Goal: Task Accomplishment & Management: Manage account settings

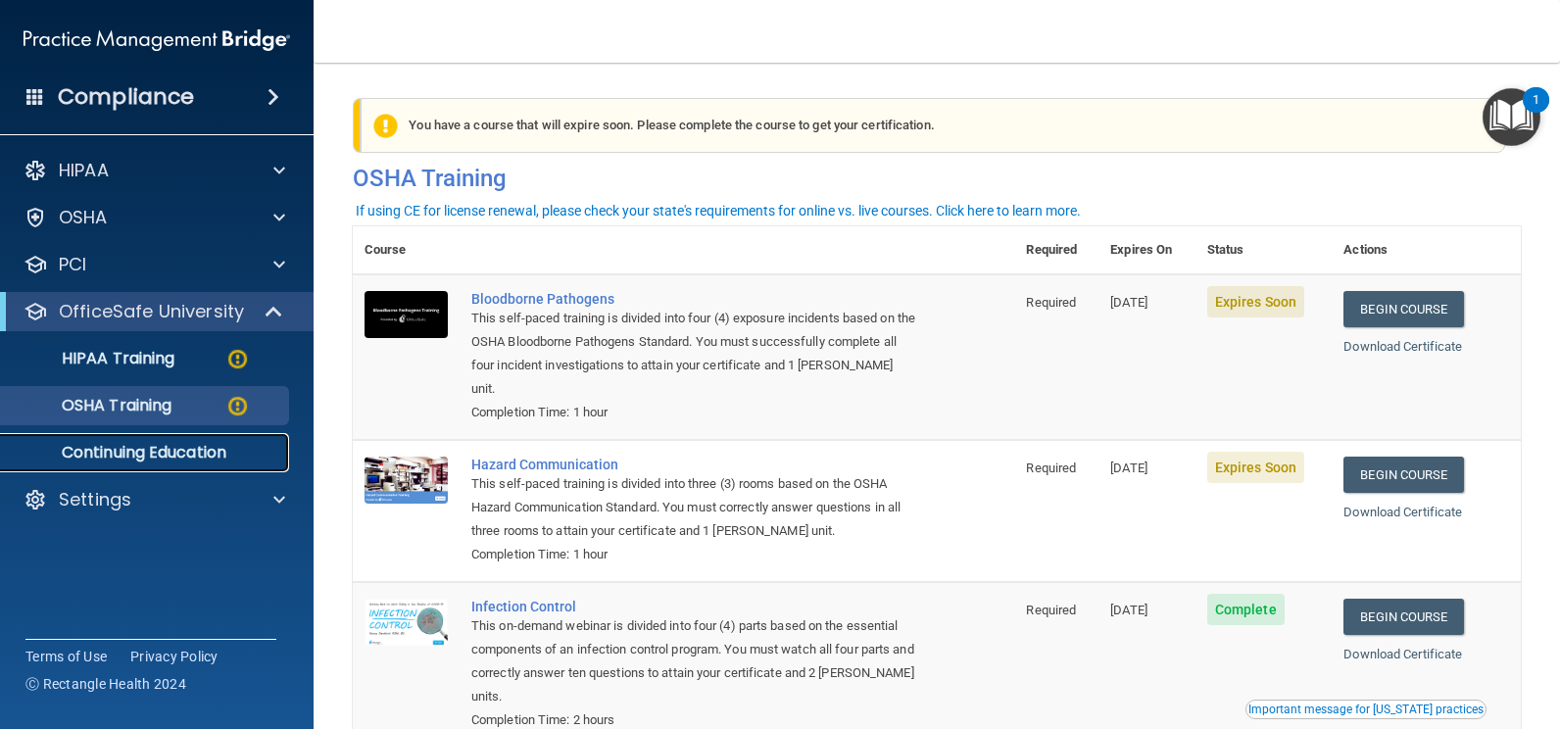
click at [130, 455] on p "Continuing Education" at bounding box center [147, 453] width 268 height 20
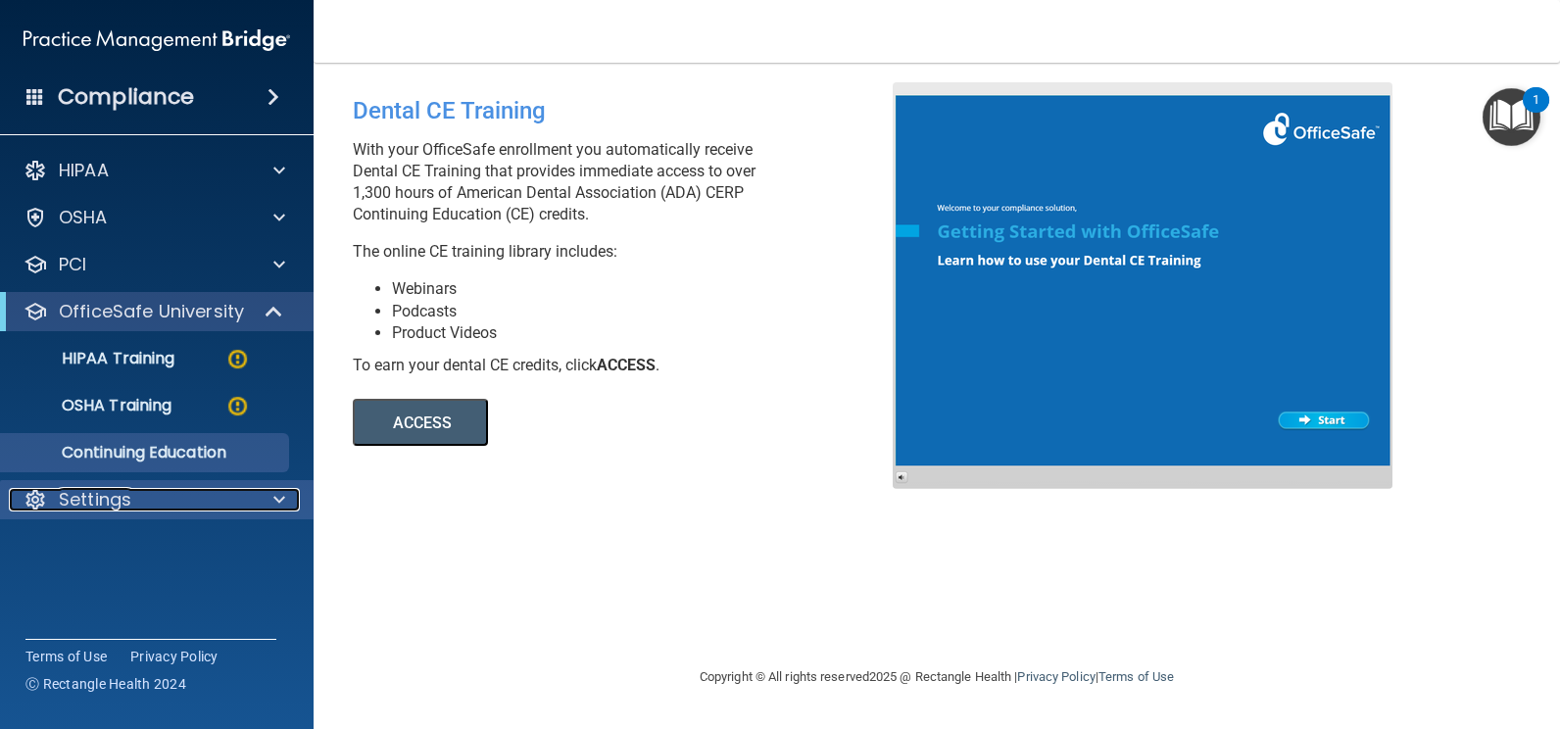
click at [114, 493] on p "Settings" at bounding box center [95, 500] width 73 height 24
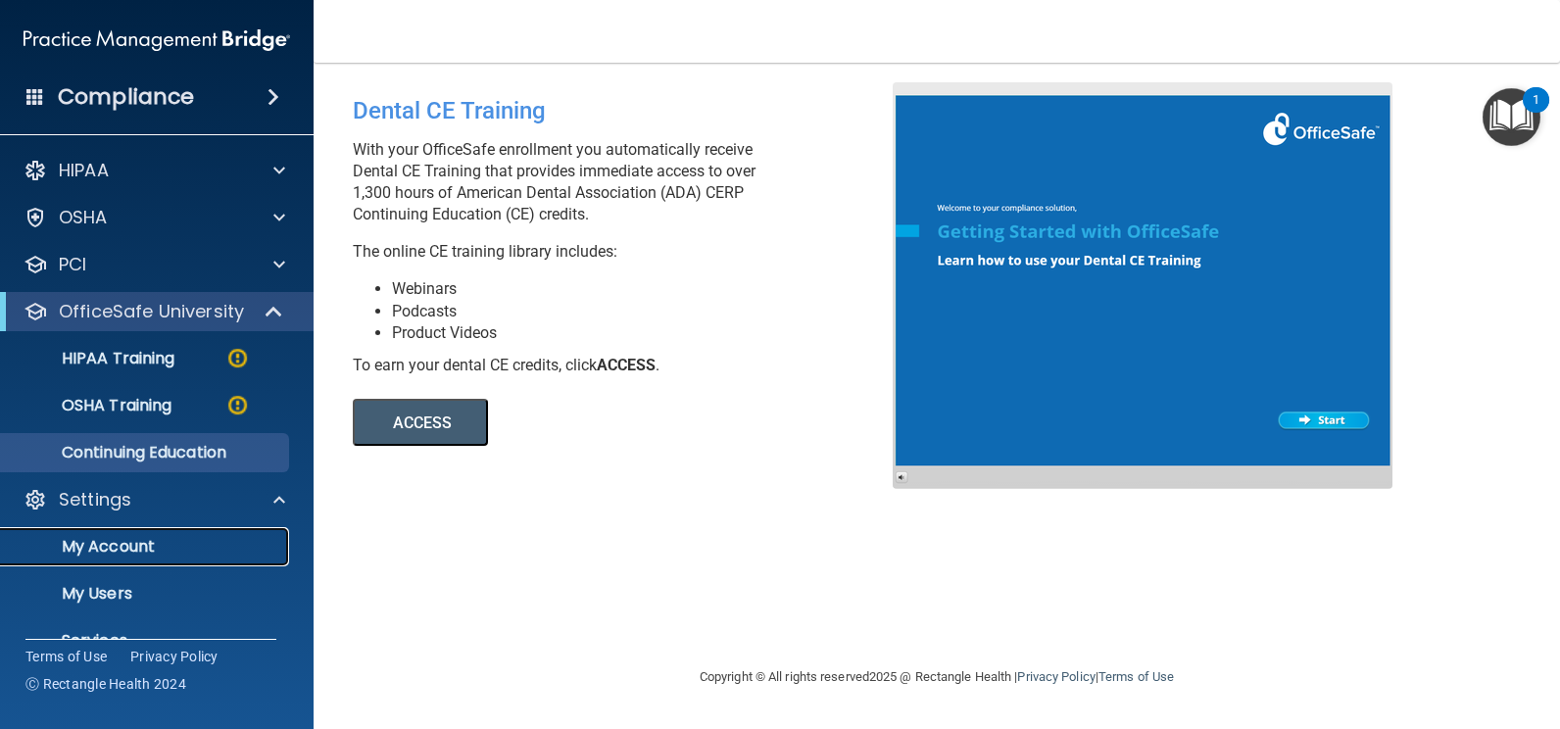
click at [119, 544] on p "My Account" at bounding box center [147, 547] width 268 height 20
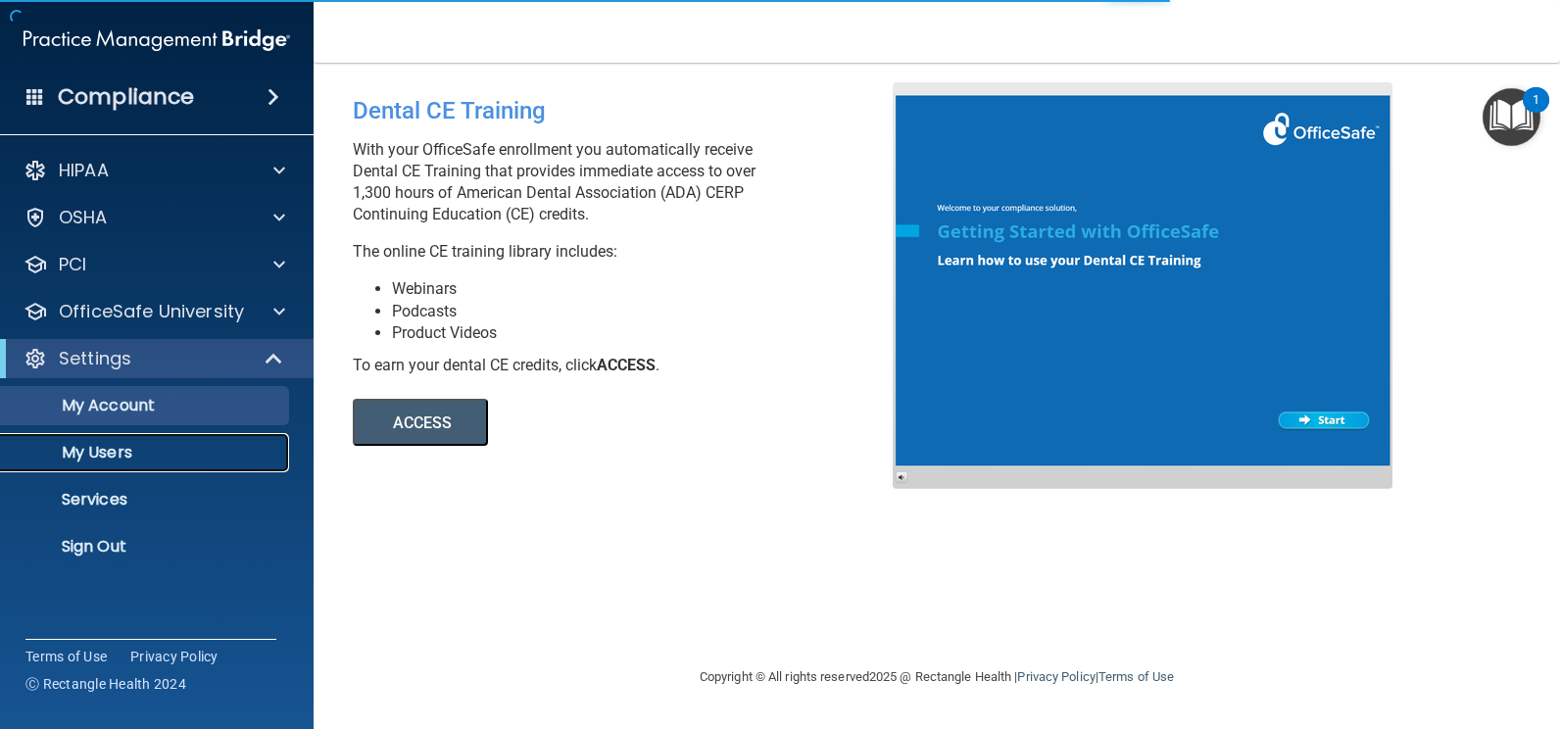
click at [159, 458] on p "My Users" at bounding box center [147, 453] width 268 height 20
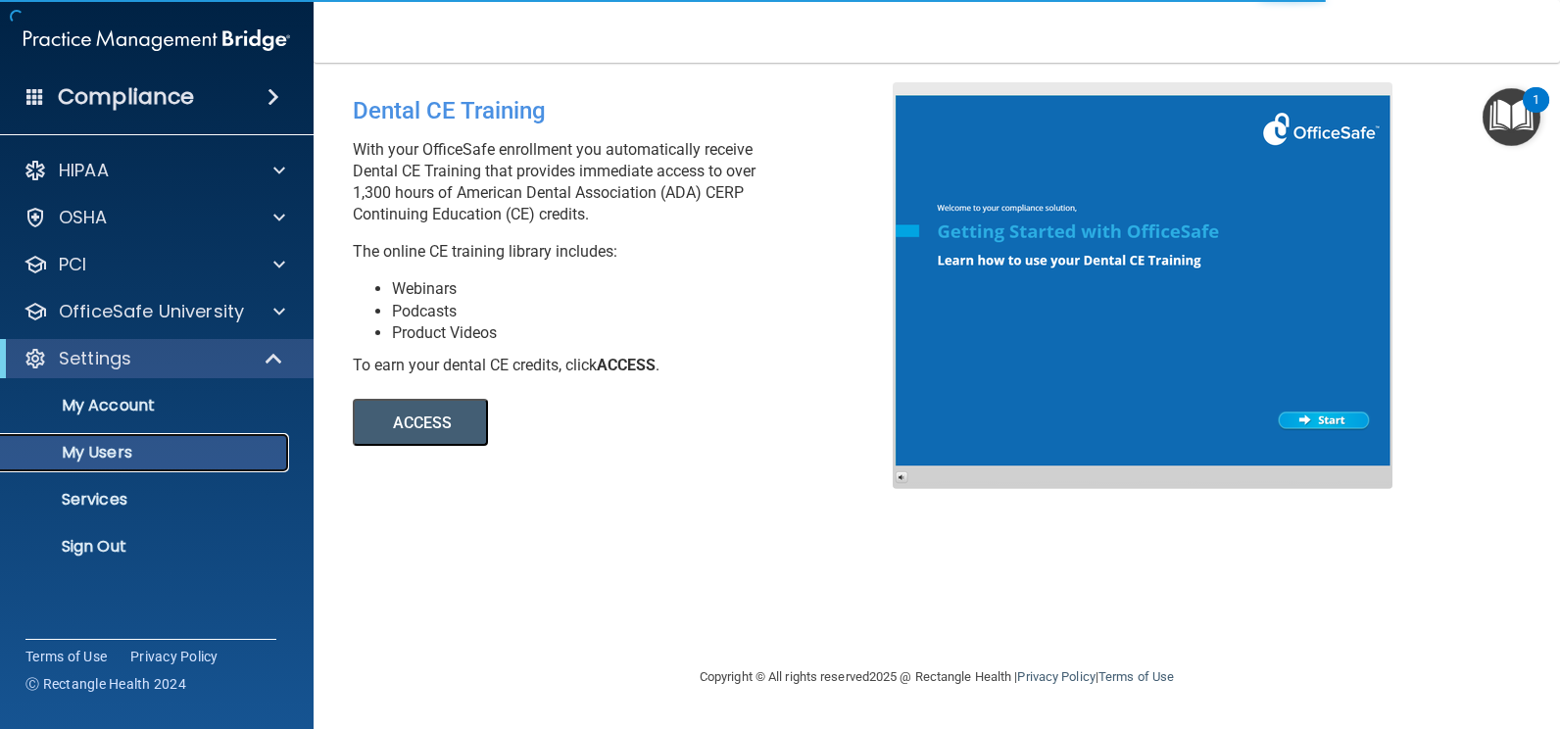
select select "20"
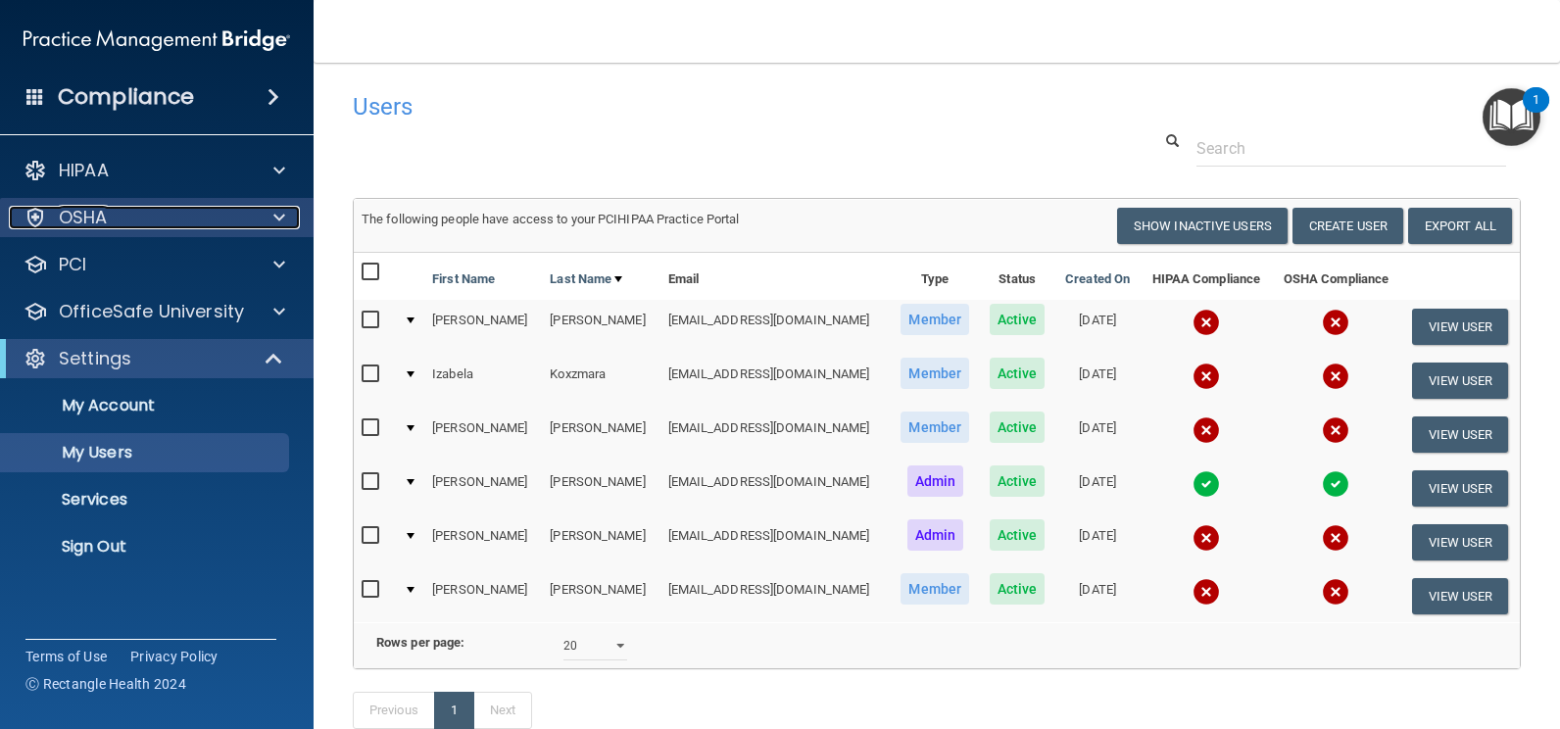
click at [162, 218] on div "OSHA" at bounding box center [130, 218] width 243 height 24
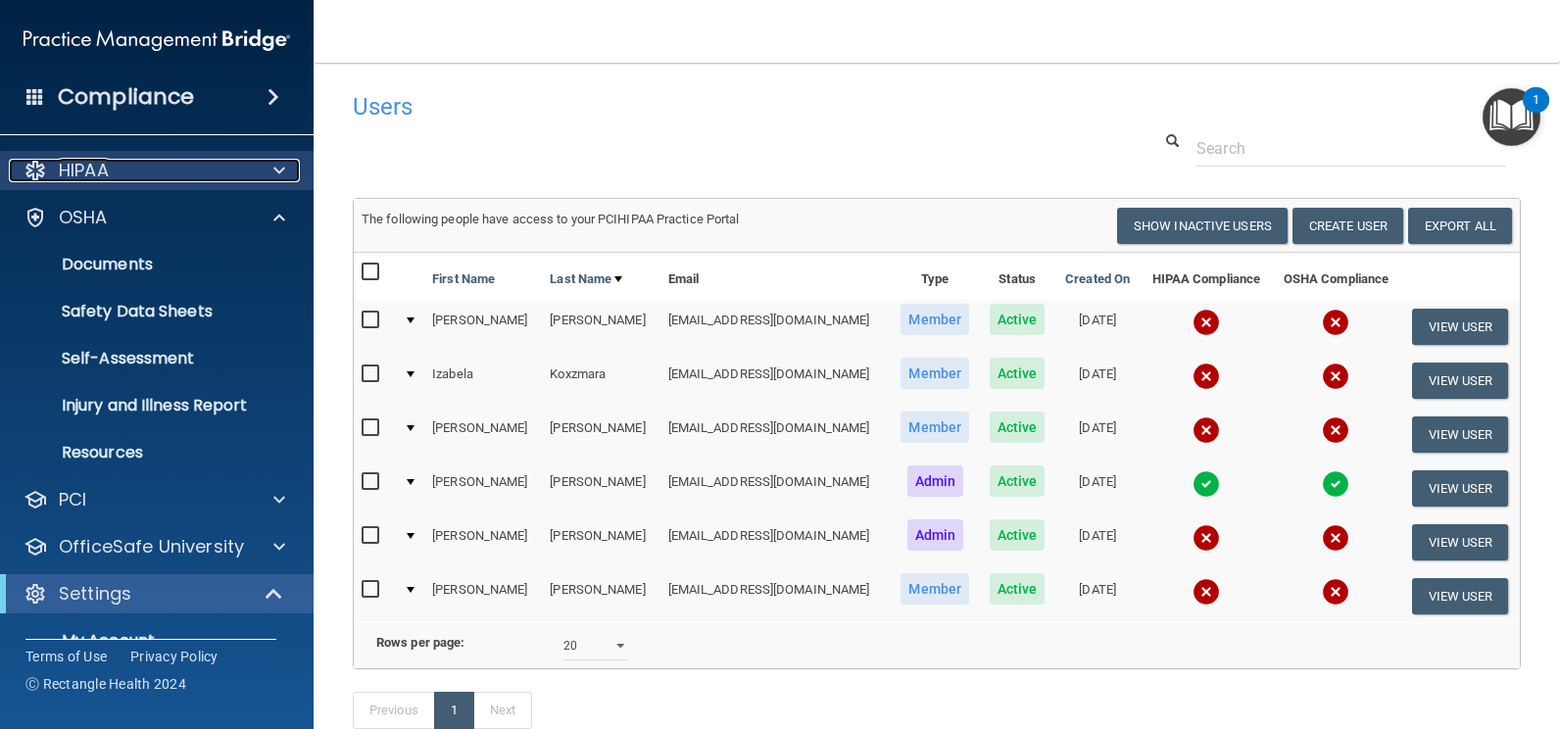
click at [174, 172] on div "HIPAA" at bounding box center [130, 171] width 243 height 24
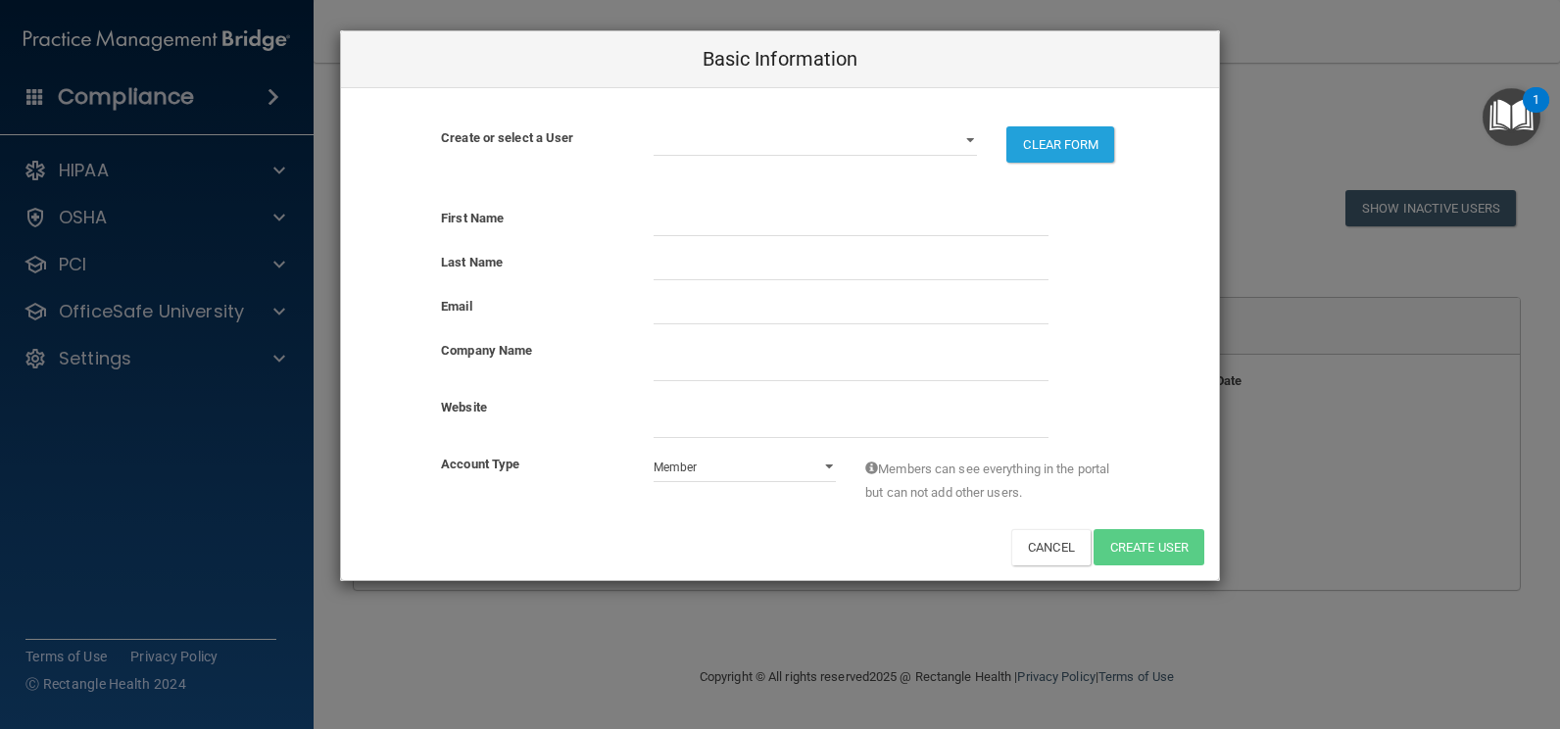
select select "practice_member"
